Goal: Find specific page/section: Find specific page/section

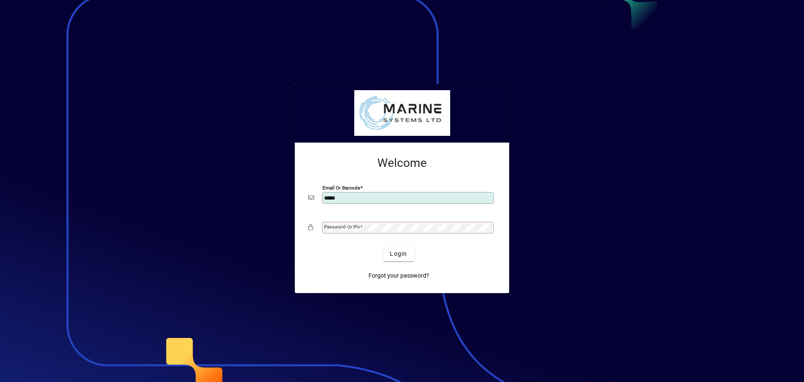
type input "**********"
click at [343, 225] on mat-label "Password or Pin" at bounding box center [342, 227] width 36 height 6
click at [383, 246] on button "Login" at bounding box center [398, 253] width 31 height 15
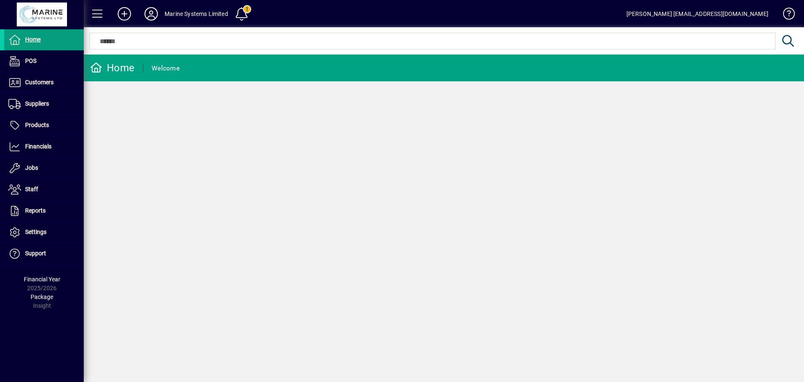
click at [229, 352] on div "Home Welcome" at bounding box center [444, 217] width 721 height 327
click at [39, 149] on span "Financials" at bounding box center [38, 146] width 26 height 7
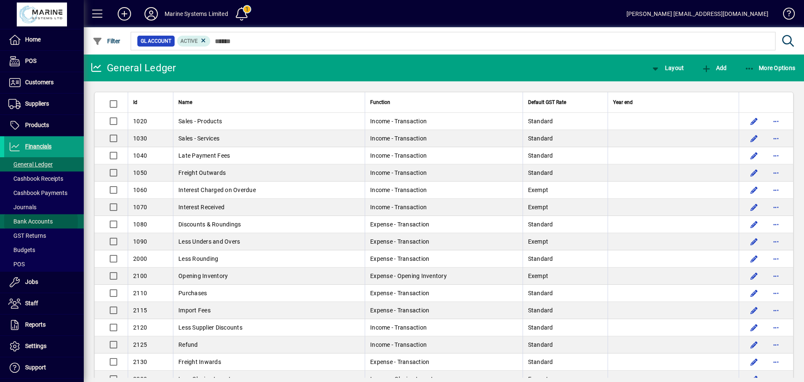
click at [30, 222] on span "Bank Accounts" at bounding box center [30, 221] width 44 height 7
